Goal: Information Seeking & Learning: Learn about a topic

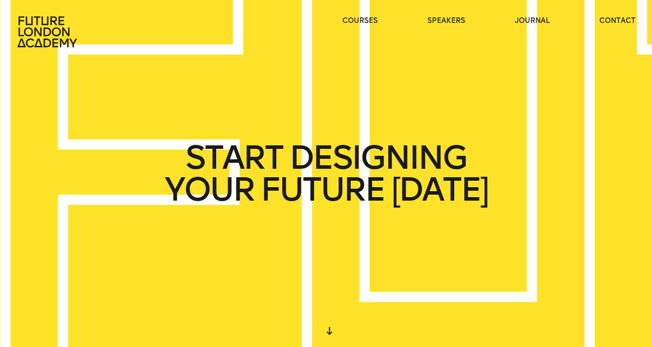
click at [358, 22] on link "courses" at bounding box center [360, 21] width 35 height 10
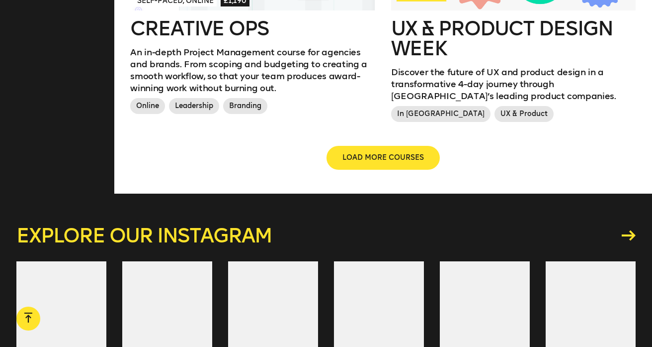
scroll to position [1260, 0]
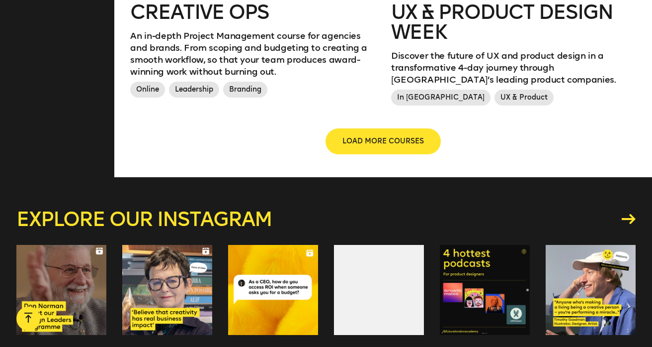
click at [356, 140] on span "LOAD MORE COURSES" at bounding box center [384, 141] width 82 height 10
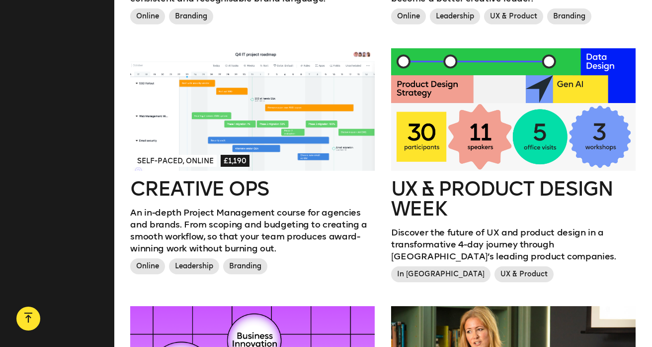
scroll to position [1084, 0]
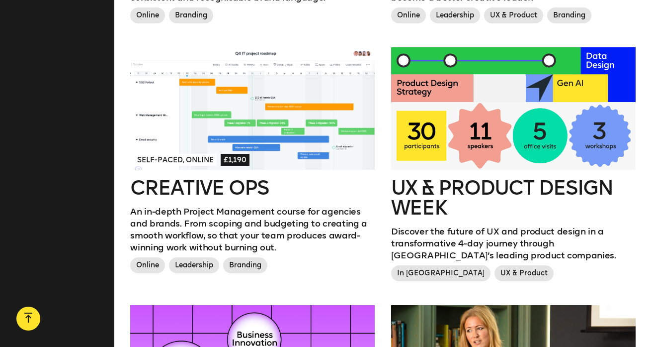
click at [222, 131] on div at bounding box center [252, 108] width 245 height 122
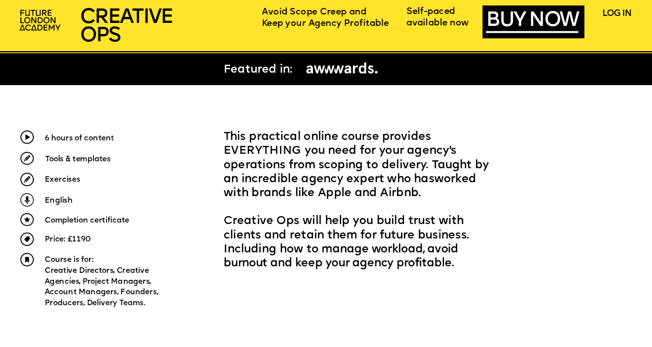
scroll to position [316, 0]
